Goal: Navigation & Orientation: Find specific page/section

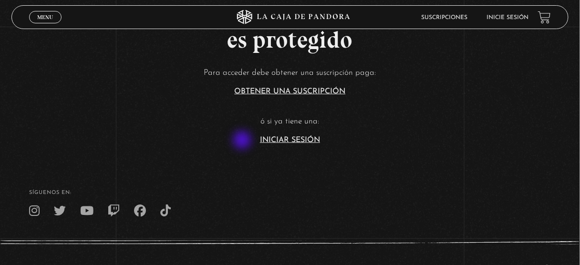
scroll to position [305, 0]
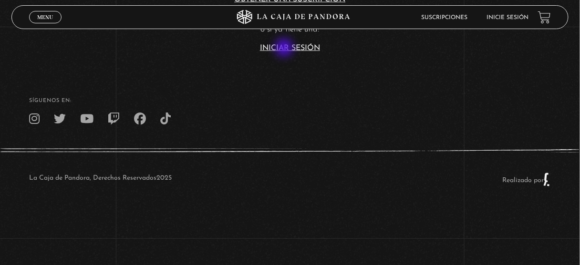
click at [285, 49] on link "Iniciar Sesión" at bounding box center [290, 48] width 60 height 8
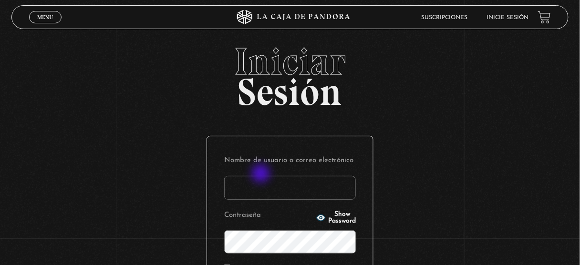
scroll to position [145, 0]
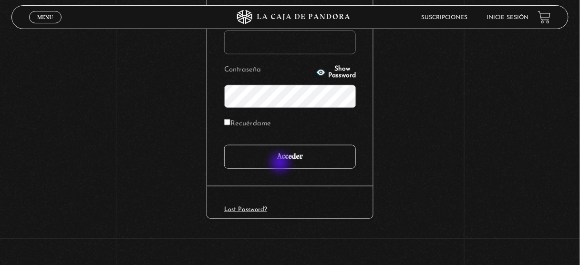
type input "juligonzalez26.10@gmail.com"
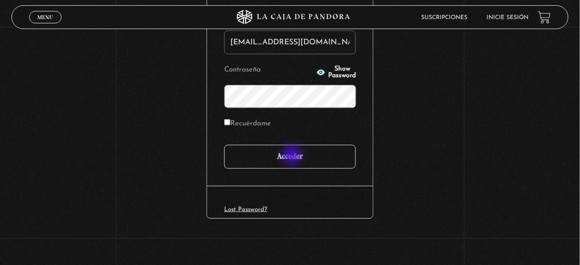
click at [293, 156] on input "Acceder" at bounding box center [290, 157] width 132 height 24
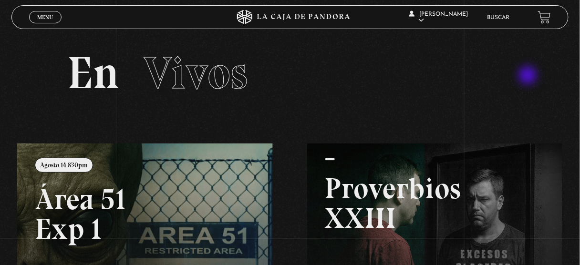
drag, startPoint x: 528, startPoint y: 76, endPoint x: 486, endPoint y: 101, distance: 49.0
click at [529, 77] on section "En Vivos" at bounding box center [290, 85] width 580 height 117
click at [507, 22] on li "Buscar" at bounding box center [498, 17] width 22 height 15
click at [496, 20] on link "Buscar" at bounding box center [498, 18] width 22 height 6
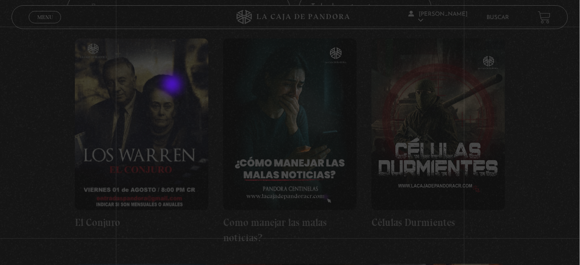
scroll to position [191, 0]
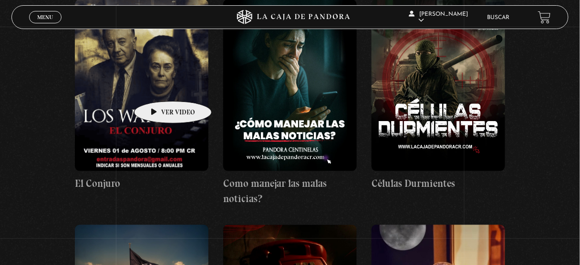
click at [158, 87] on figure at bounding box center [141, 86] width 133 height 172
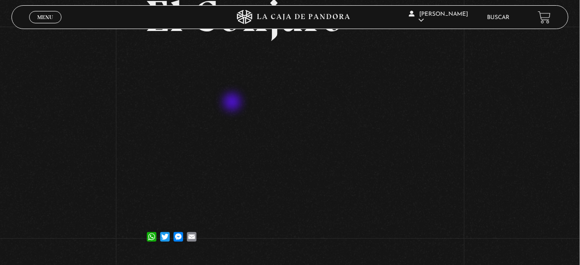
scroll to position [143, 0]
